Goal: Obtain resource: Obtain resource

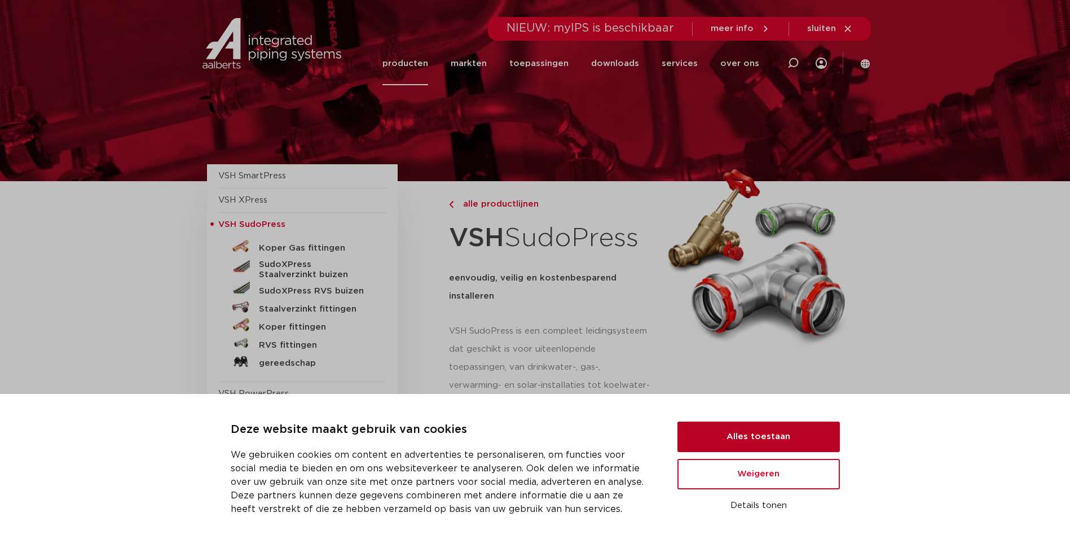
click at [755, 430] on button "Alles toestaan" at bounding box center [758, 436] width 162 height 30
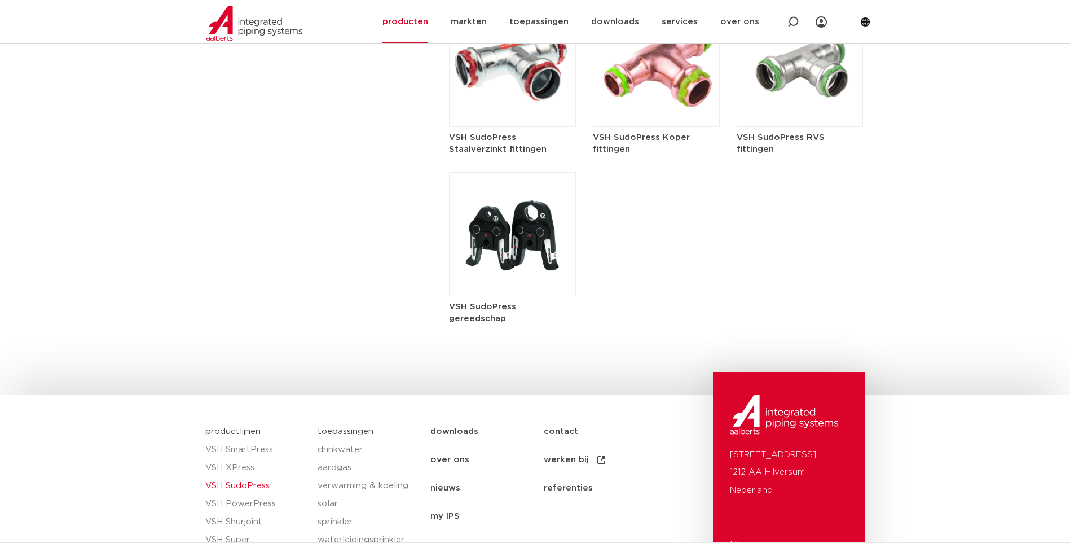
scroll to position [1636, 0]
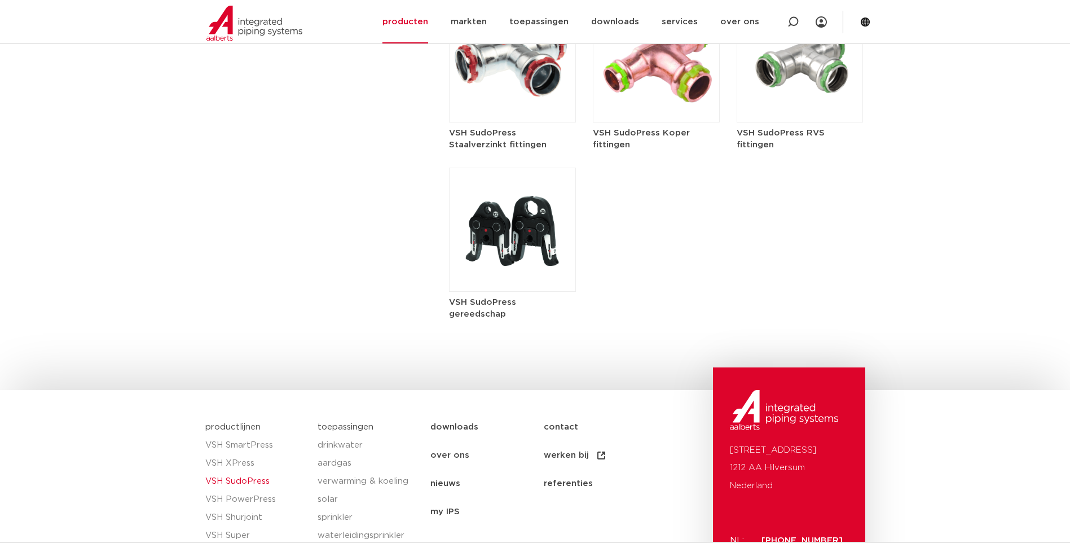
click at [505, 232] on img at bounding box center [512, 230] width 127 height 124
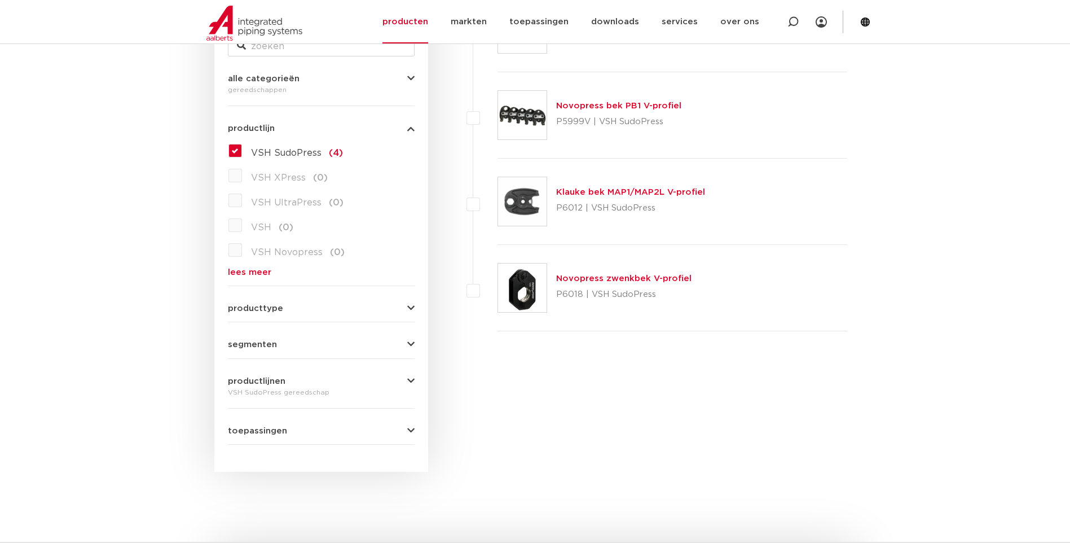
scroll to position [113, 0]
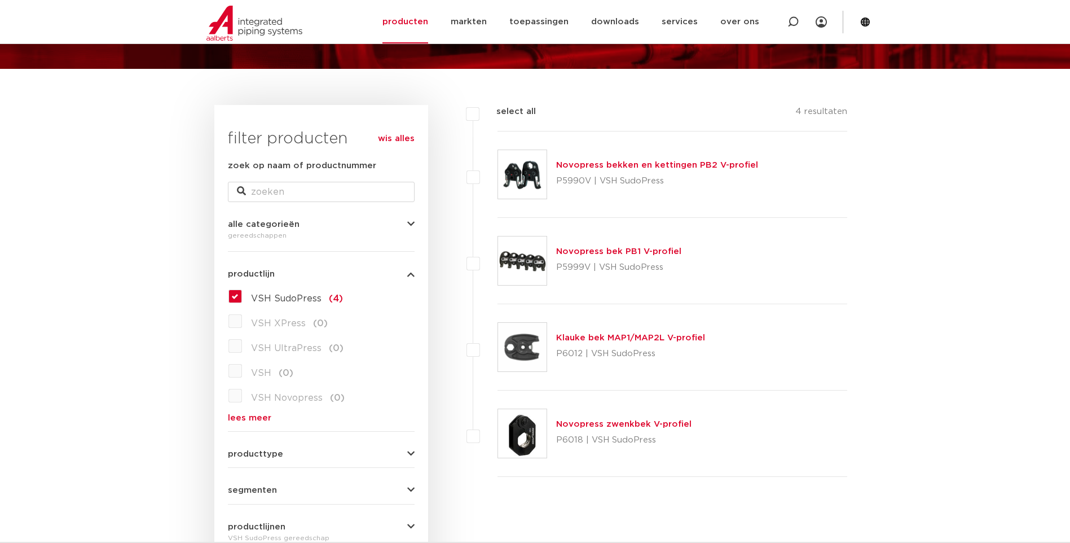
click at [618, 252] on link "Novopress bek PB1 V-profiel" at bounding box center [618, 251] width 125 height 8
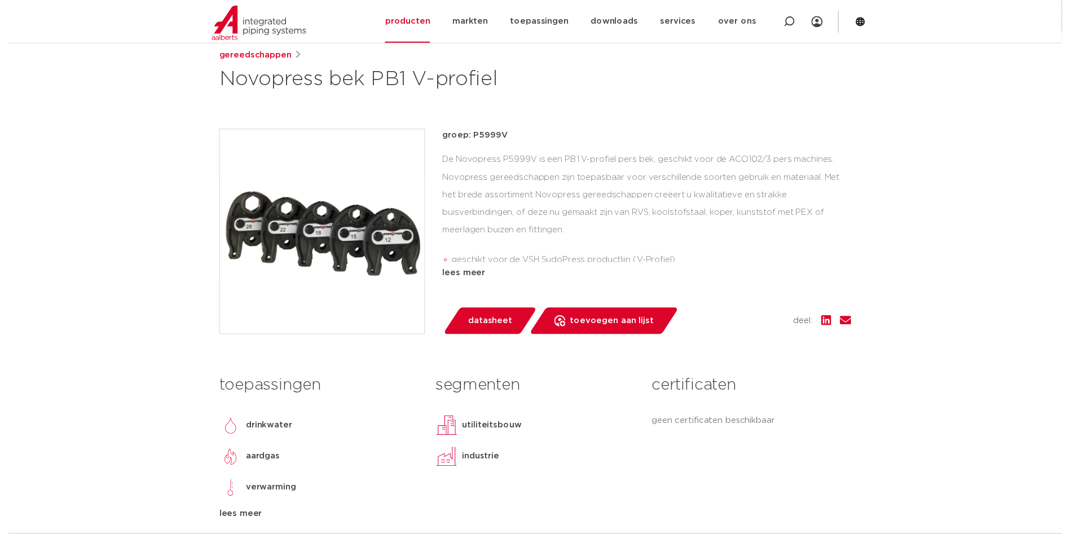
scroll to position [169, 0]
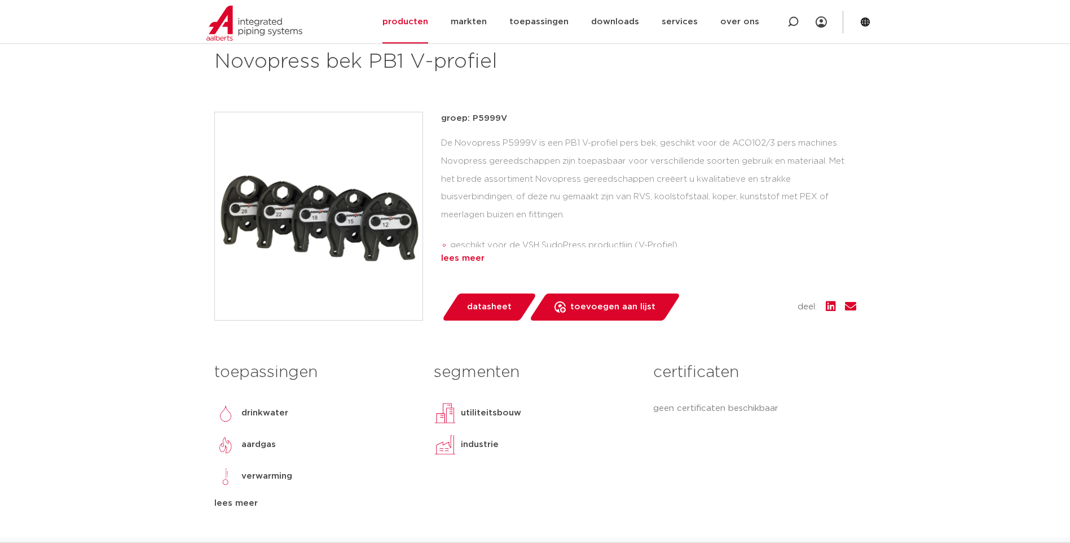
click at [450, 259] on div "lees meer" at bounding box center [648, 259] width 415 height 14
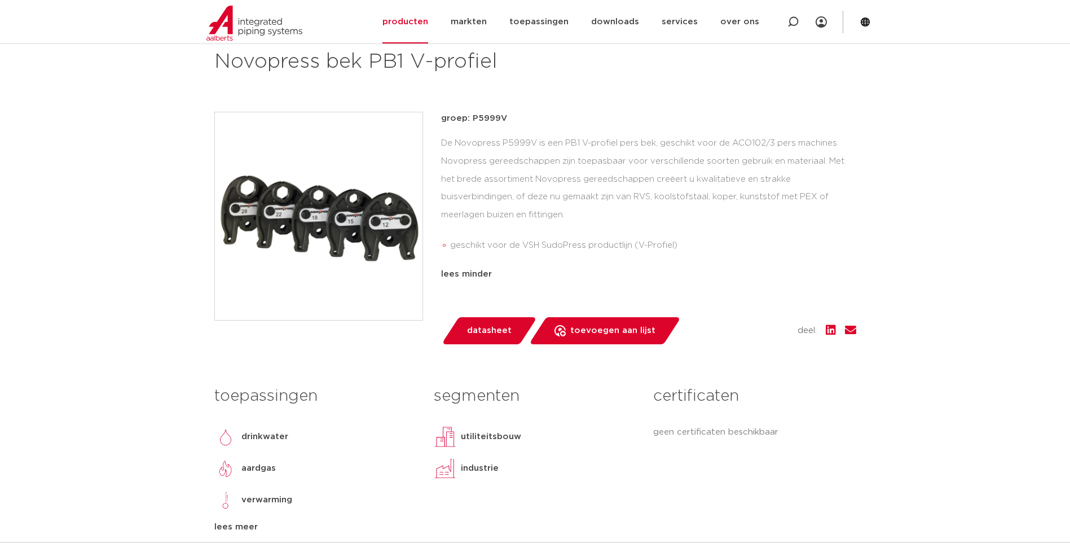
click at [476, 326] on span "datasheet" at bounding box center [489, 330] width 45 height 18
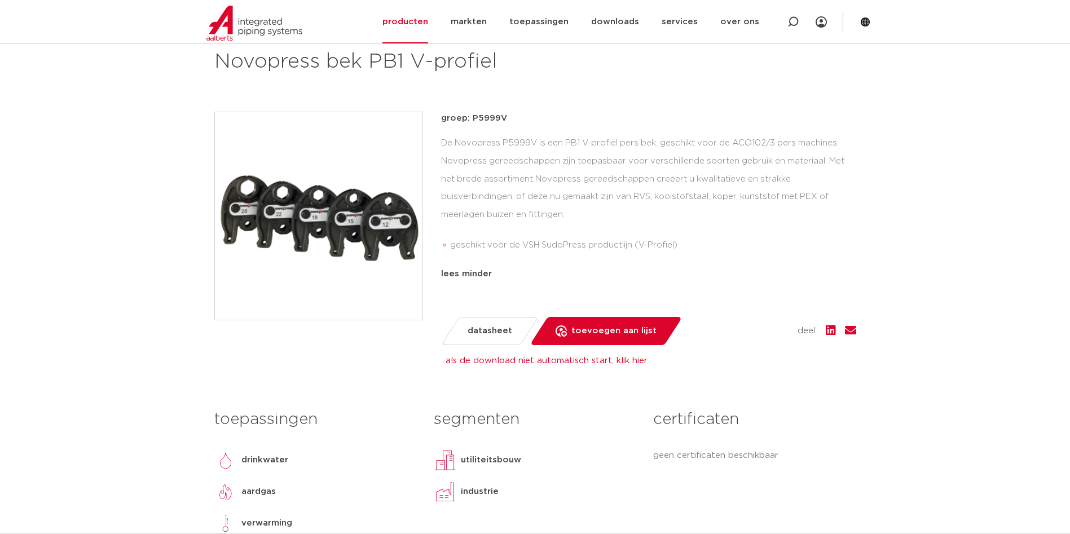
click at [492, 328] on span "datasheet" at bounding box center [490, 331] width 45 height 18
